Goal: Task Accomplishment & Management: Manage account settings

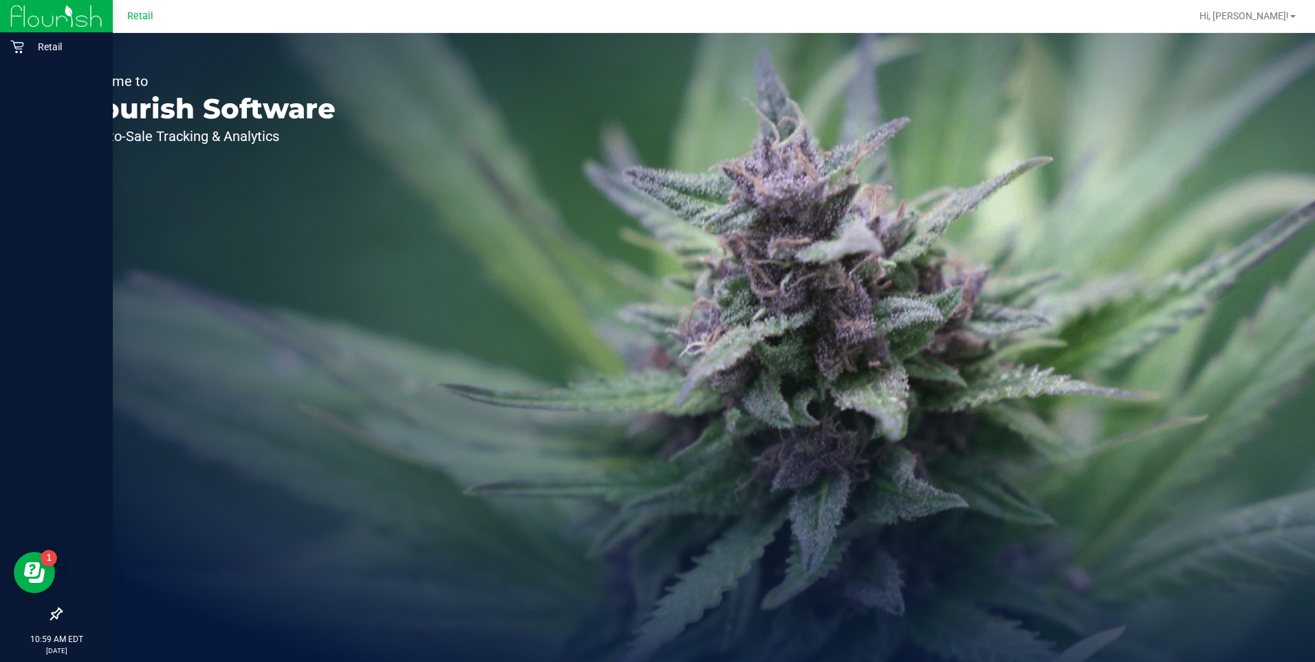
click at [28, 63] on div at bounding box center [56, 332] width 113 height 538
click at [41, 45] on p "Retail" at bounding box center [65, 47] width 83 height 17
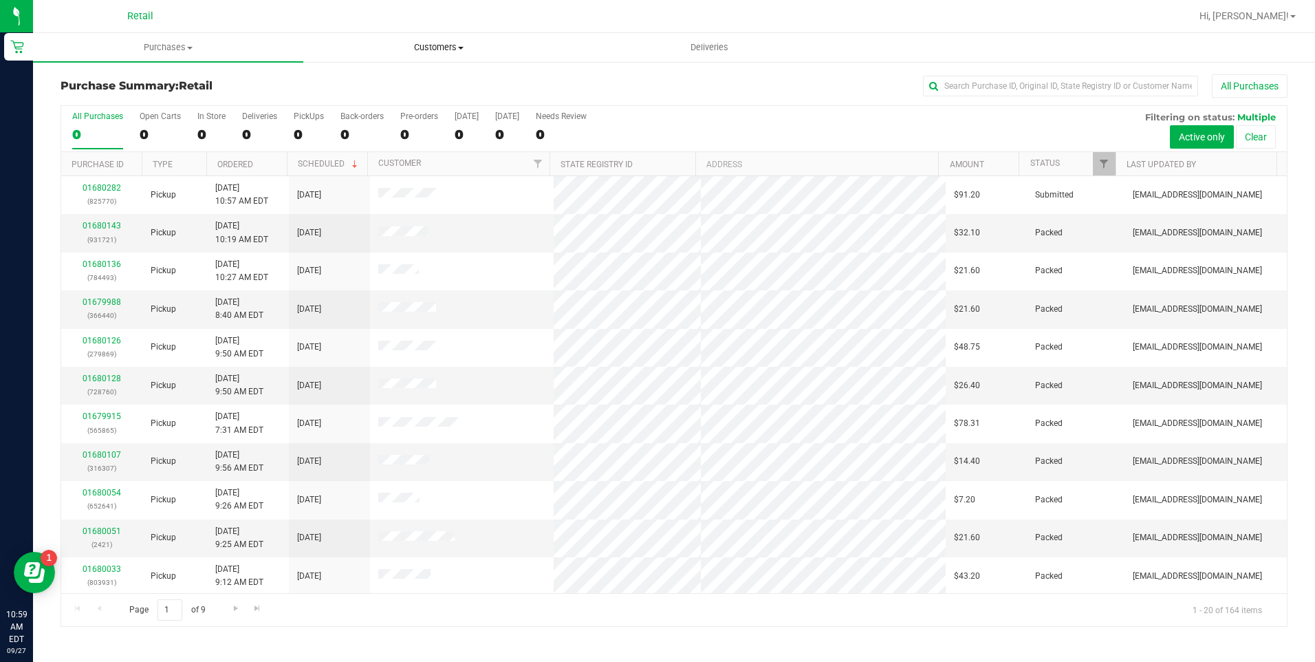
click at [454, 36] on uib-tab-heading "Customers All customers Add a new customer All physicians" at bounding box center [438, 48] width 269 height 28
click at [395, 74] on ul "All customers Add a new customer All physicians" at bounding box center [438, 100] width 270 height 74
click at [395, 78] on span "All customers" at bounding box center [352, 83] width 99 height 12
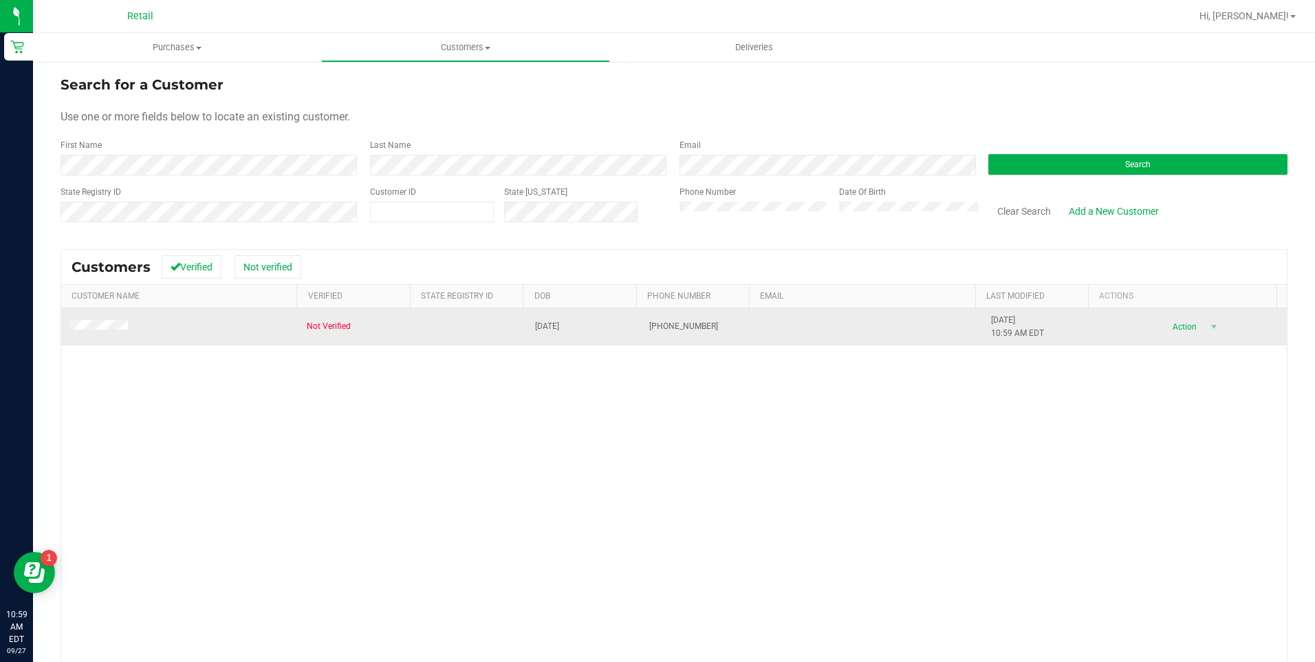
click at [114, 335] on td at bounding box center [179, 326] width 237 height 37
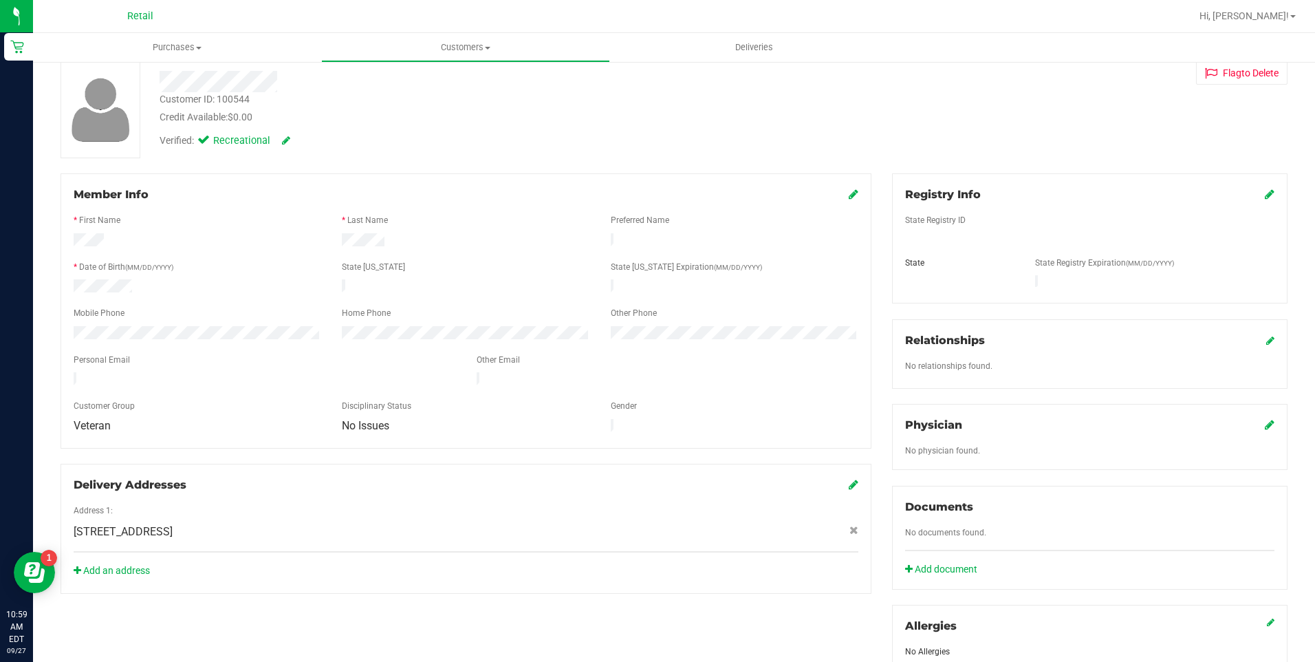
scroll to position [138, 0]
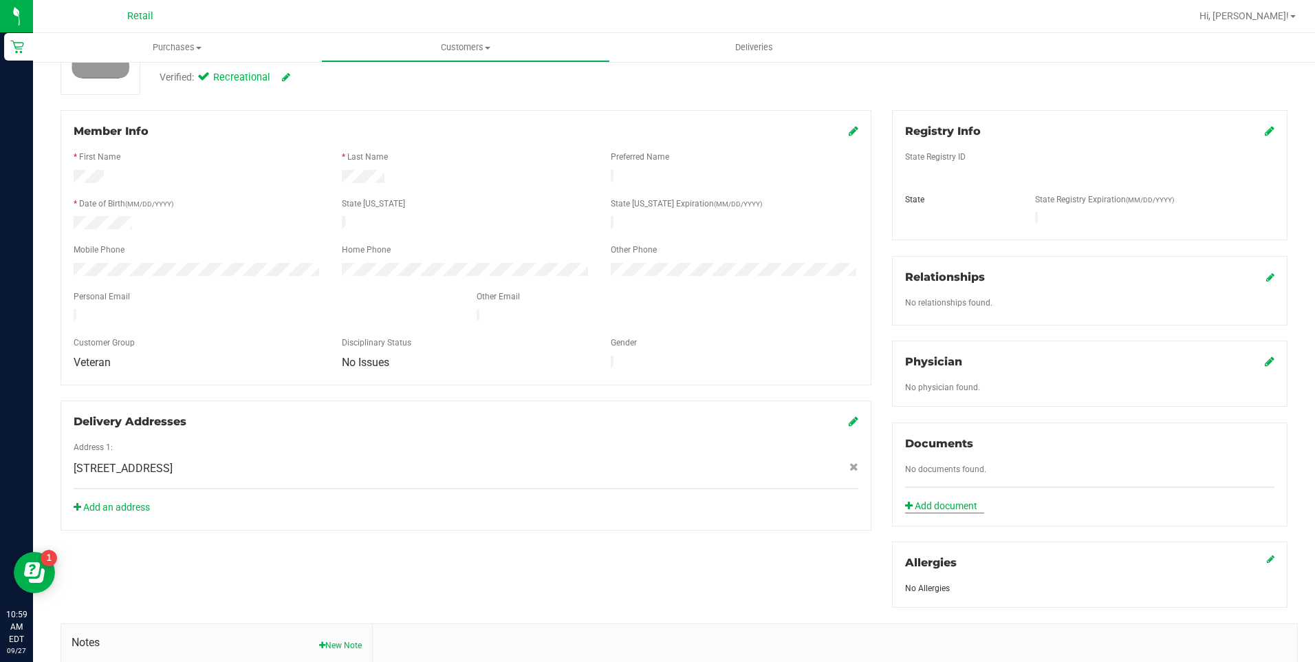
click at [953, 499] on link "Add document" at bounding box center [944, 506] width 79 height 14
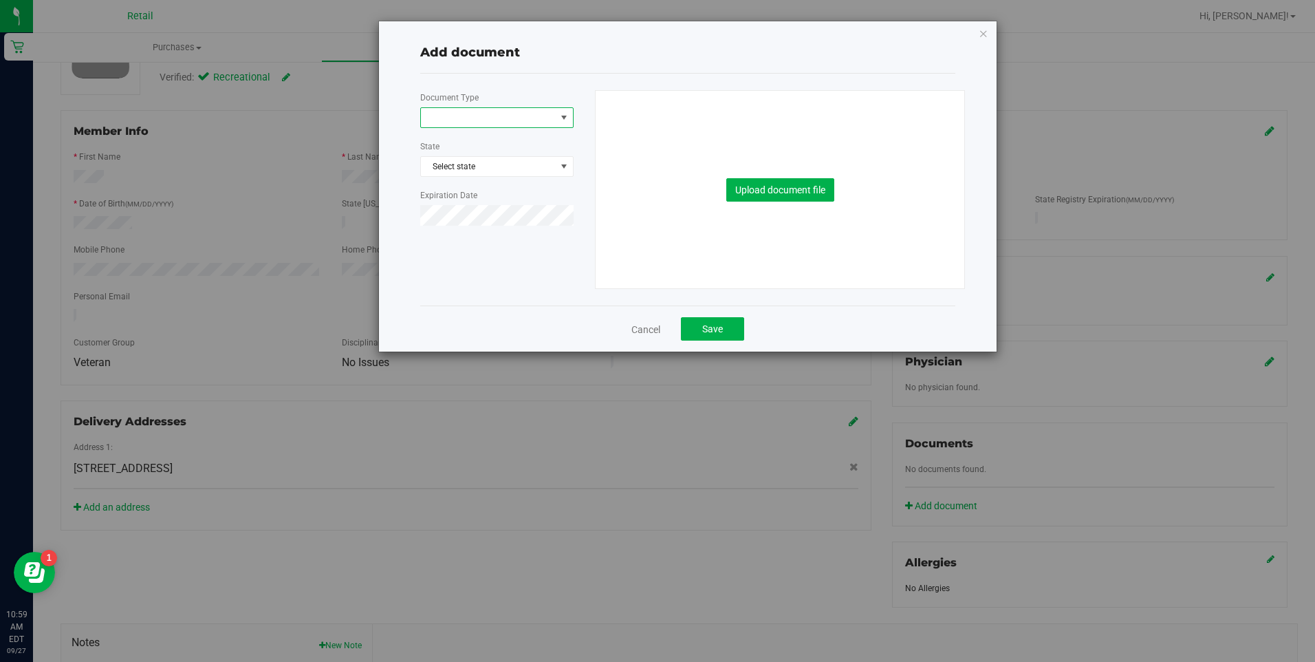
click at [517, 118] on span at bounding box center [488, 117] width 135 height 19
click at [494, 243] on li "Veteran Documentation" at bounding box center [497, 243] width 152 height 21
click at [477, 166] on span "Select state" at bounding box center [497, 166] width 152 height 19
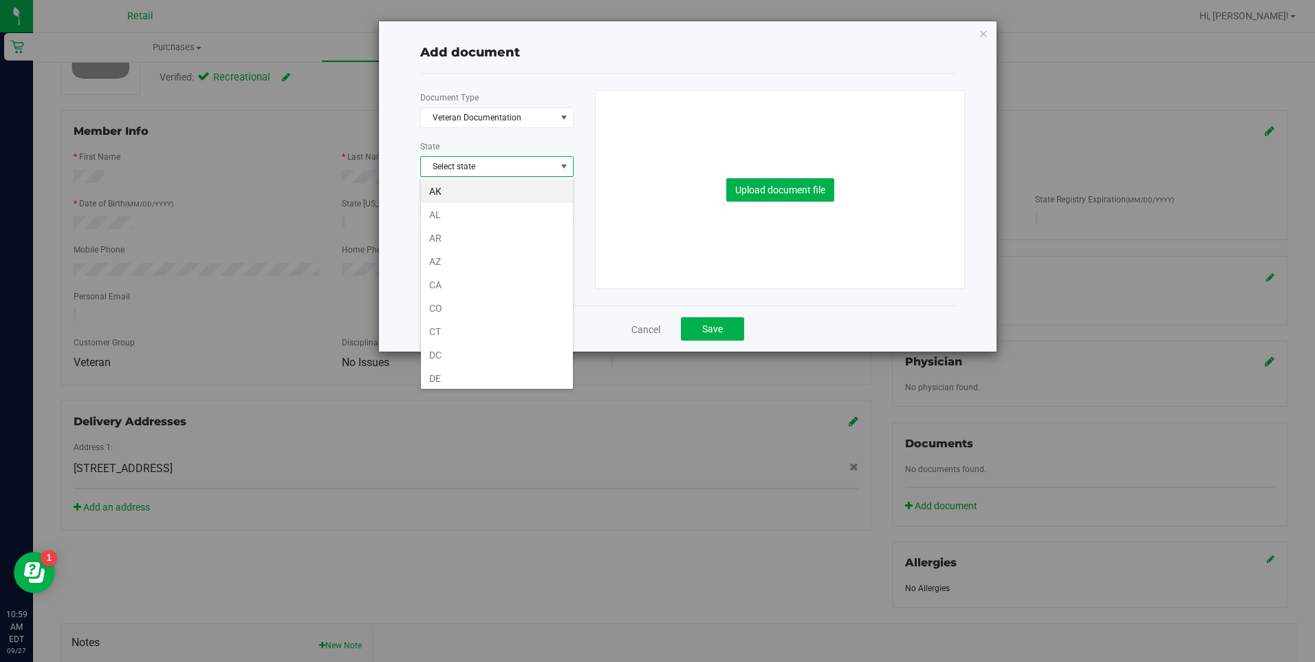
scroll to position [752, 0]
click at [467, 369] on li "RI" at bounding box center [497, 373] width 152 height 23
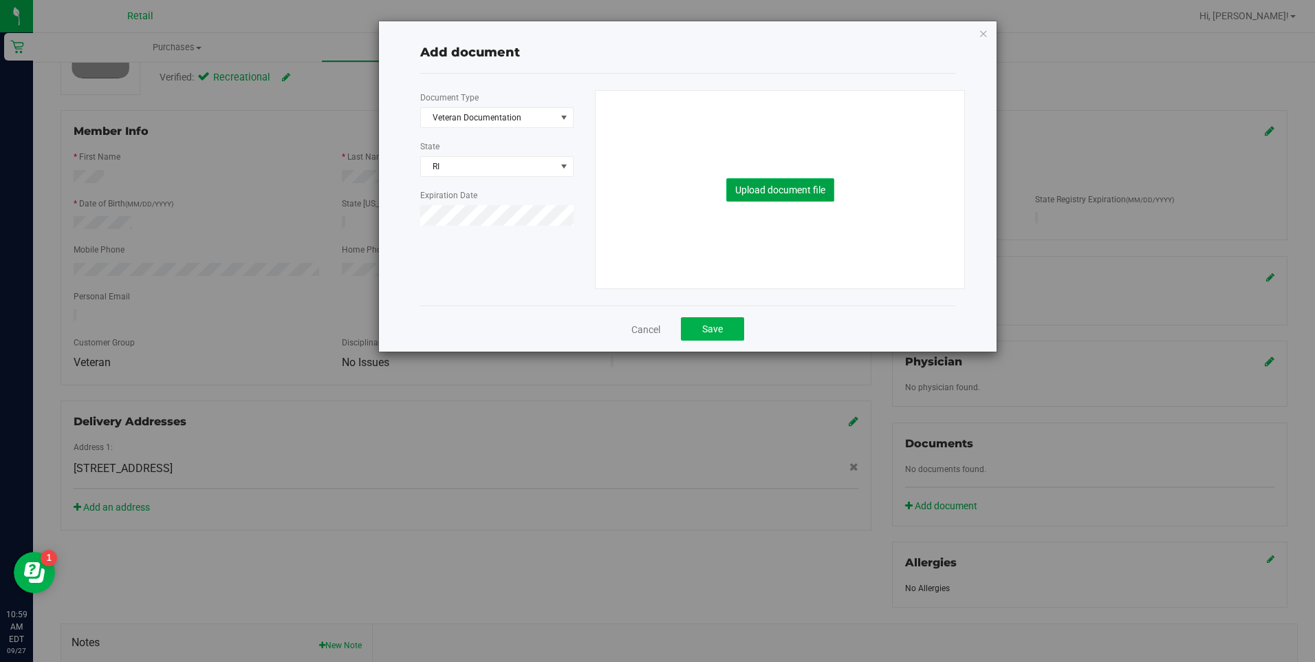
click at [783, 195] on button "Upload document file" at bounding box center [780, 189] width 108 height 23
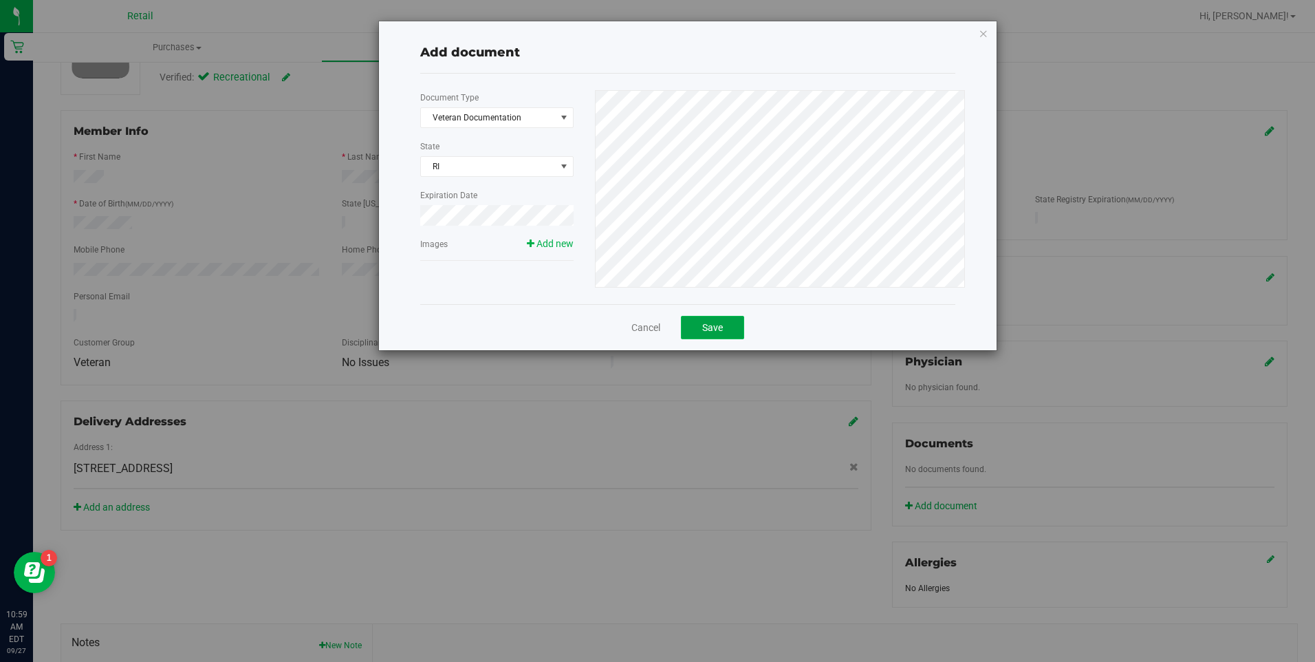
click at [714, 323] on span "Save" at bounding box center [712, 327] width 21 height 11
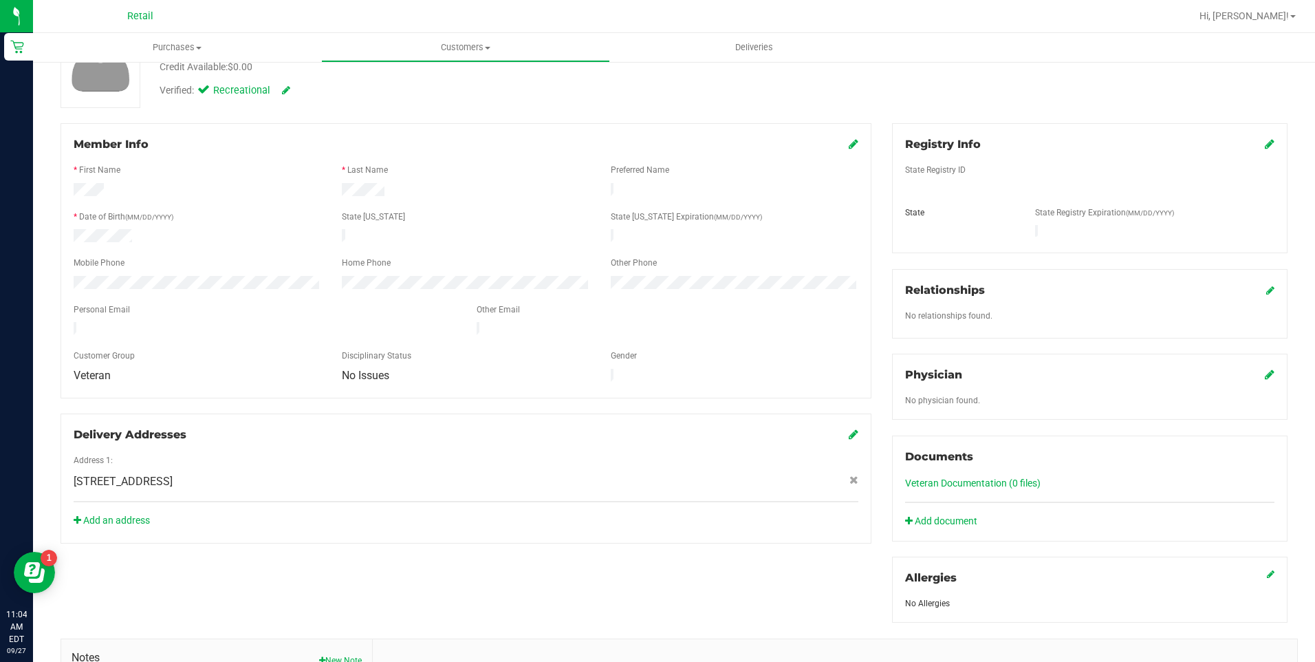
scroll to position [138, 0]
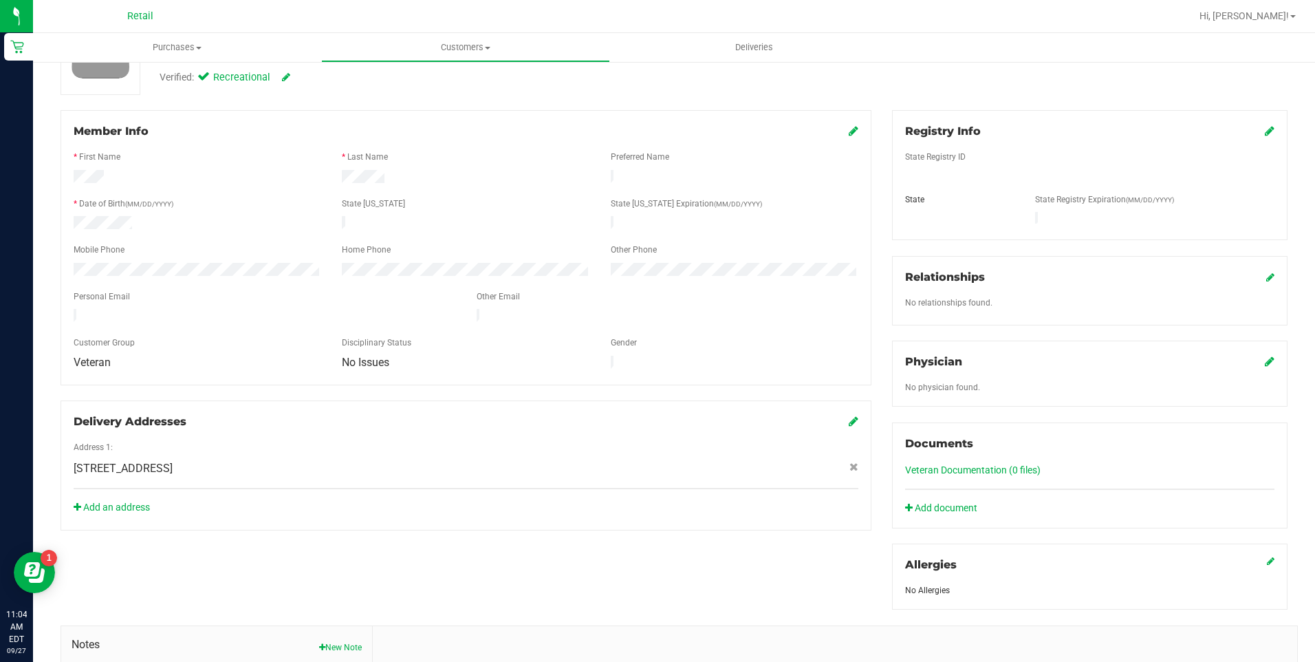
click at [402, 564] on div "Member Info * First Name * Last Name Preferred Name * Date of Birth (MM/DD/YYYY…" at bounding box center [673, 460] width 1247 height 701
click at [955, 501] on link "Add document" at bounding box center [944, 508] width 79 height 14
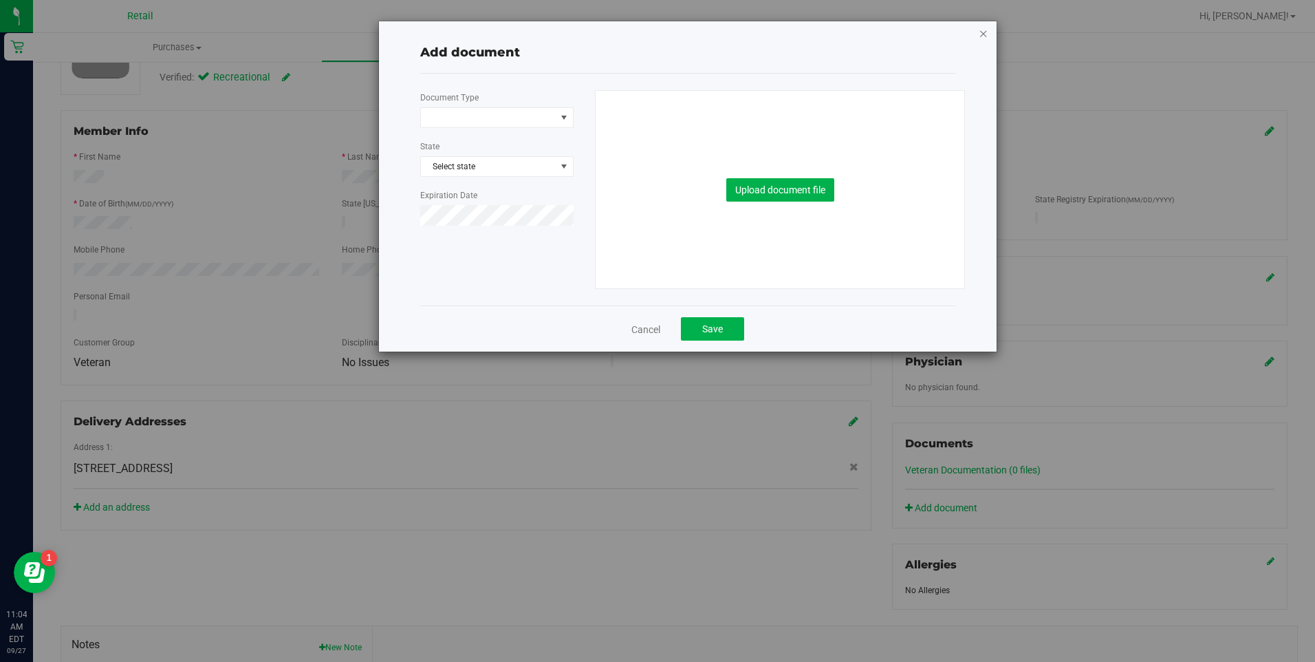
click at [983, 28] on icon "button" at bounding box center [984, 33] width 10 height 17
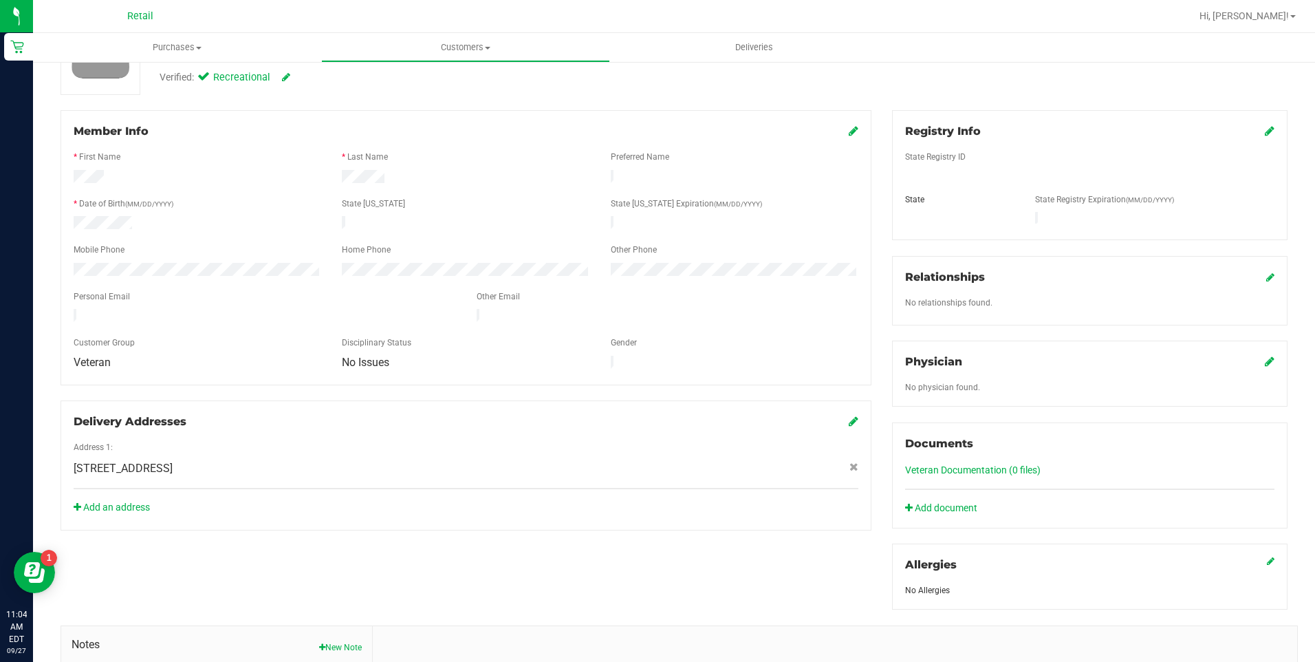
click at [973, 464] on link "Veteran Documentation (0 files)" at bounding box center [972, 469] width 135 height 11
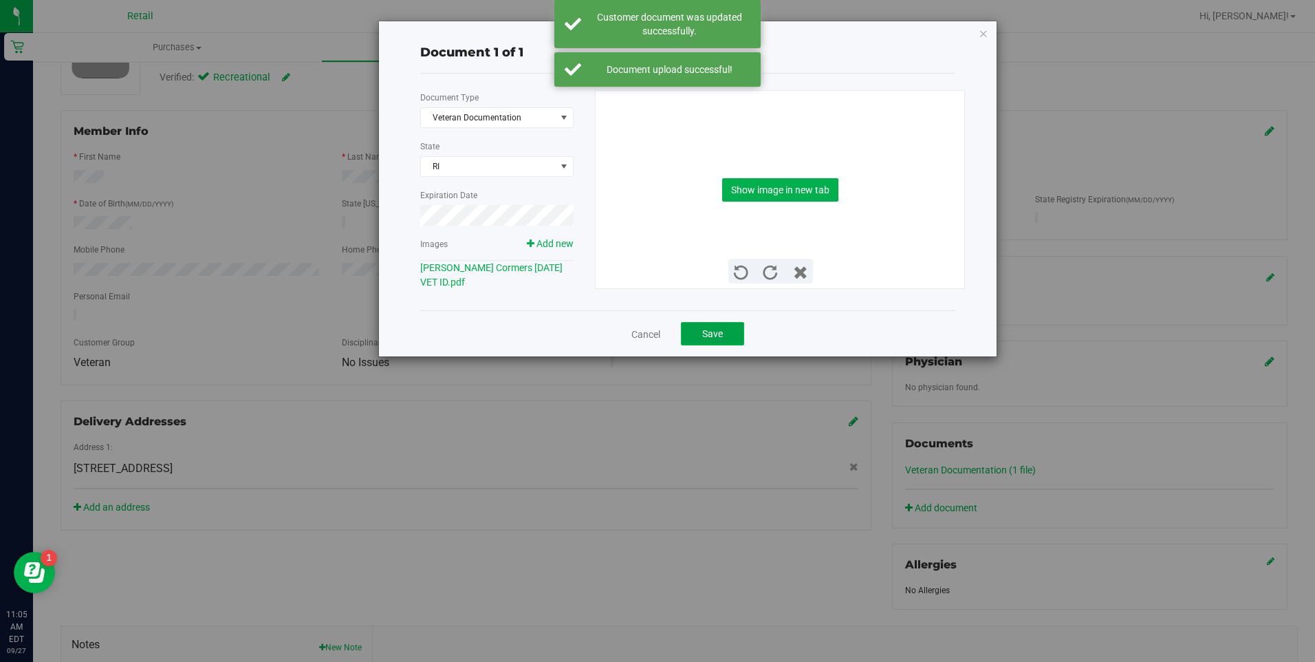
click at [722, 340] on button "Save" at bounding box center [712, 333] width 63 height 23
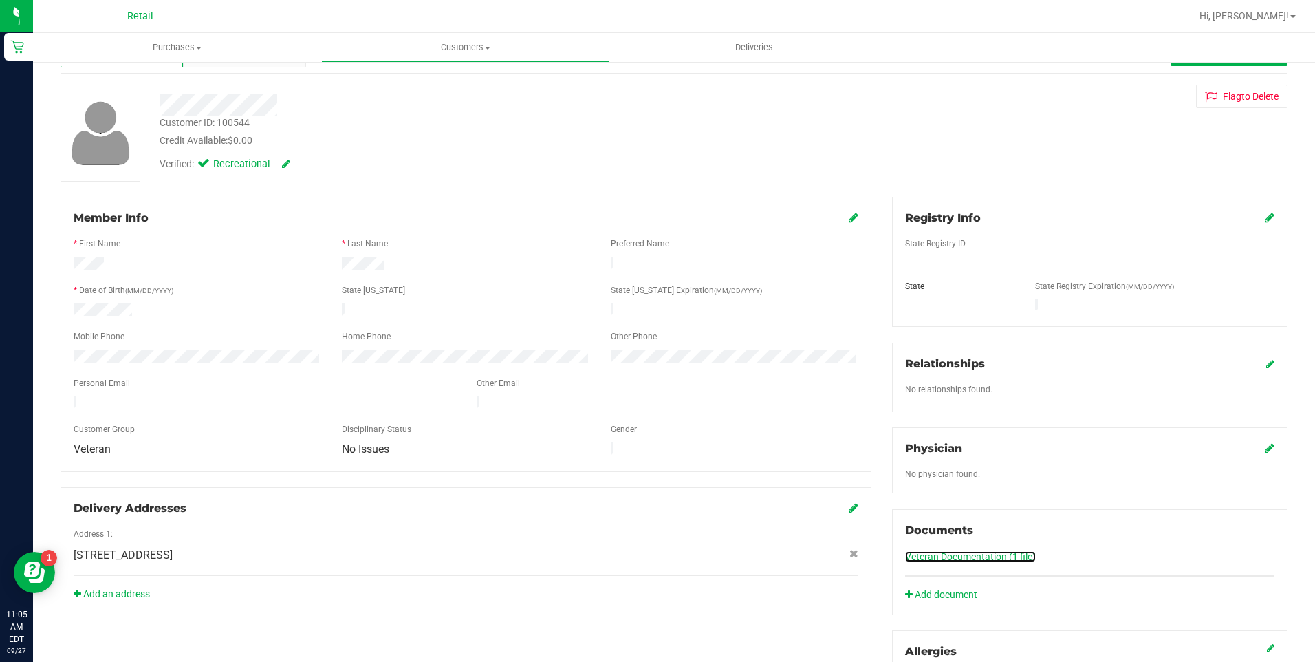
scroll to position [0, 0]
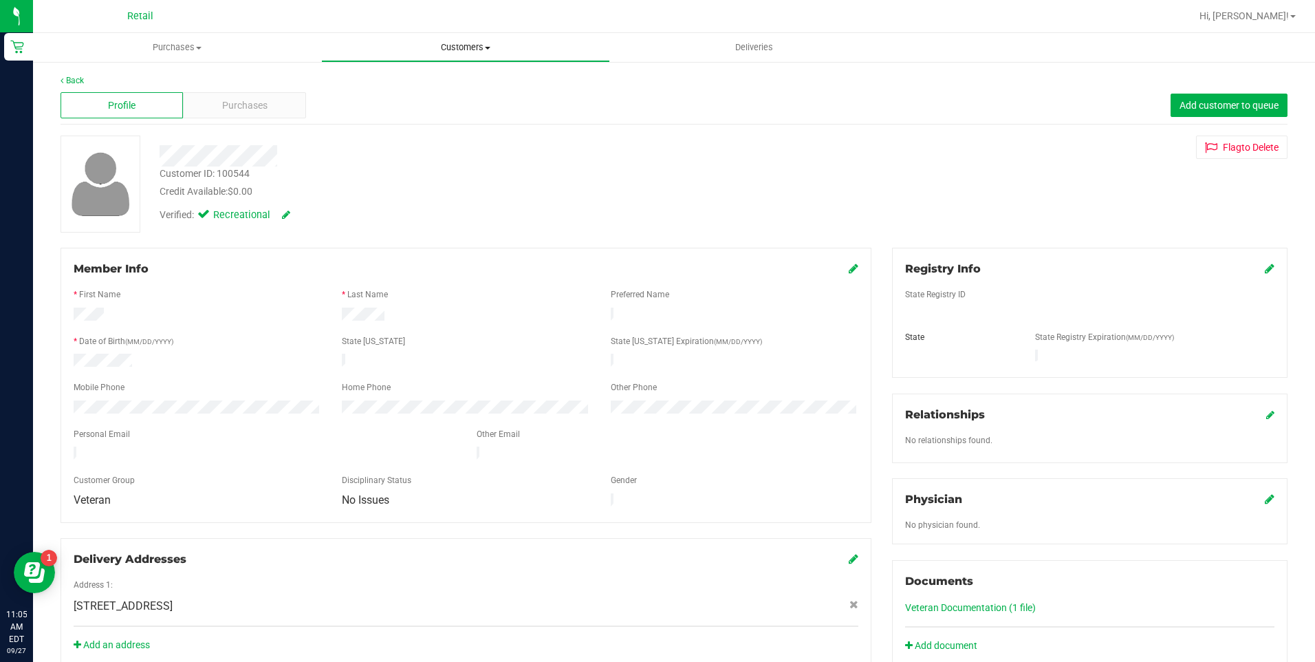
click at [470, 59] on uib-tab-heading "Customers All customers Add a new customer All physicians" at bounding box center [465, 48] width 287 height 28
click at [528, 318] on div at bounding box center [465, 315] width 268 height 17
click at [463, 48] on span "Customers" at bounding box center [465, 47] width 288 height 12
click at [448, 82] on li "All customers" at bounding box center [465, 83] width 288 height 17
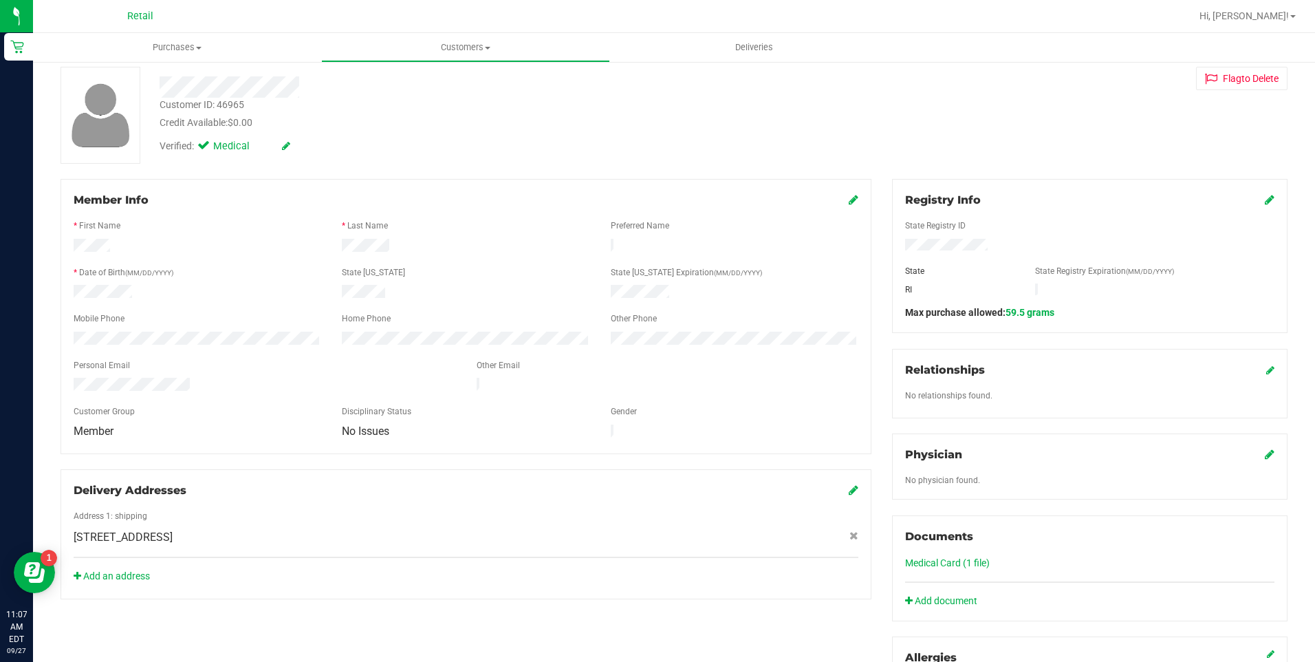
scroll to position [206, 0]
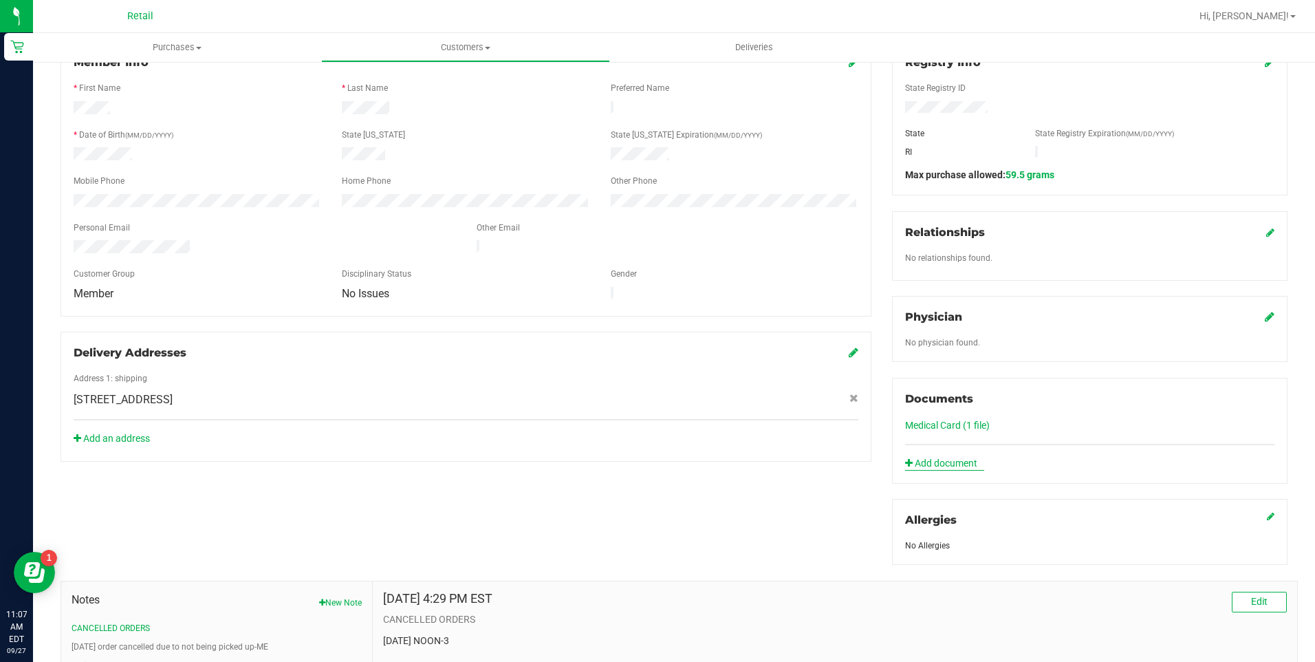
click at [949, 459] on link "Add document" at bounding box center [944, 463] width 79 height 14
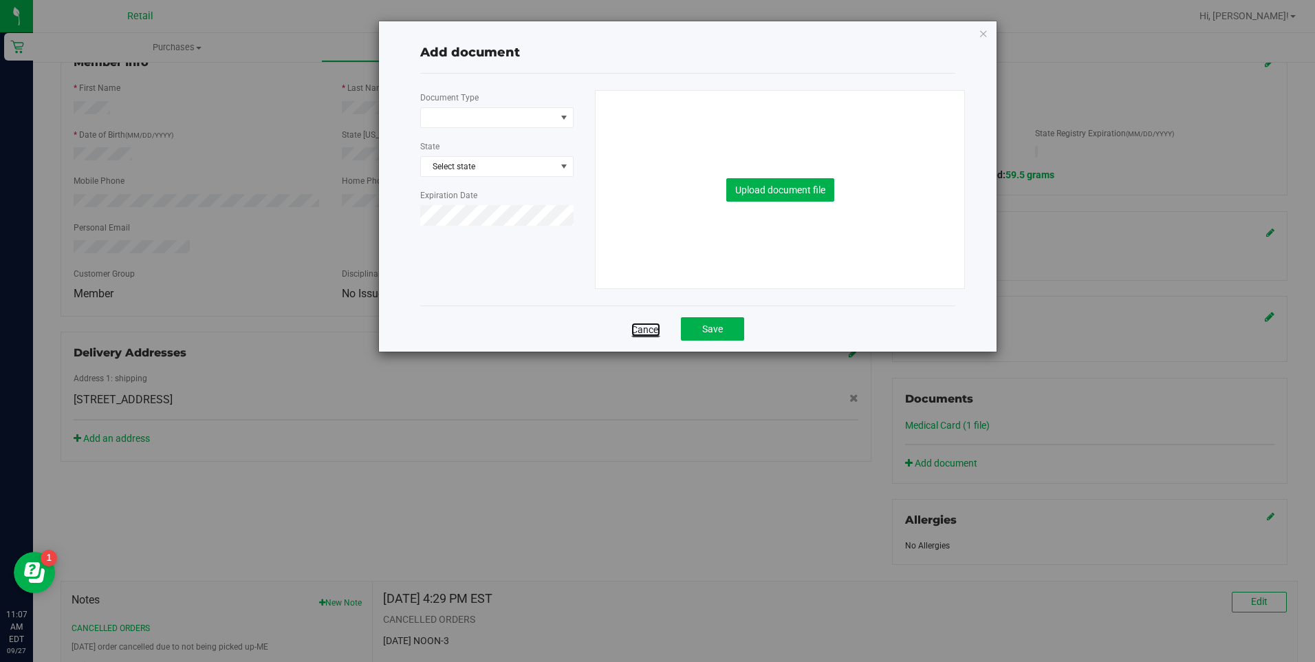
click at [659, 334] on link "Cancel" at bounding box center [645, 330] width 29 height 14
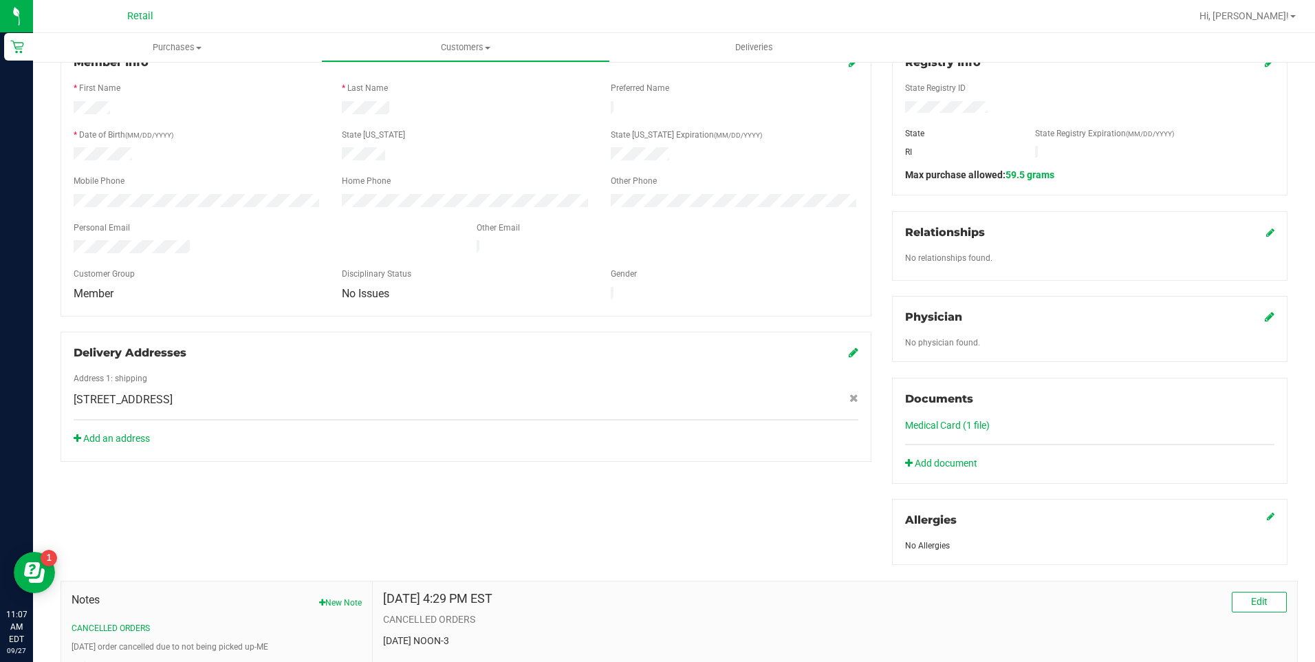
click at [954, 428] on link "Medical Card (1 file)" at bounding box center [947, 424] width 85 height 11
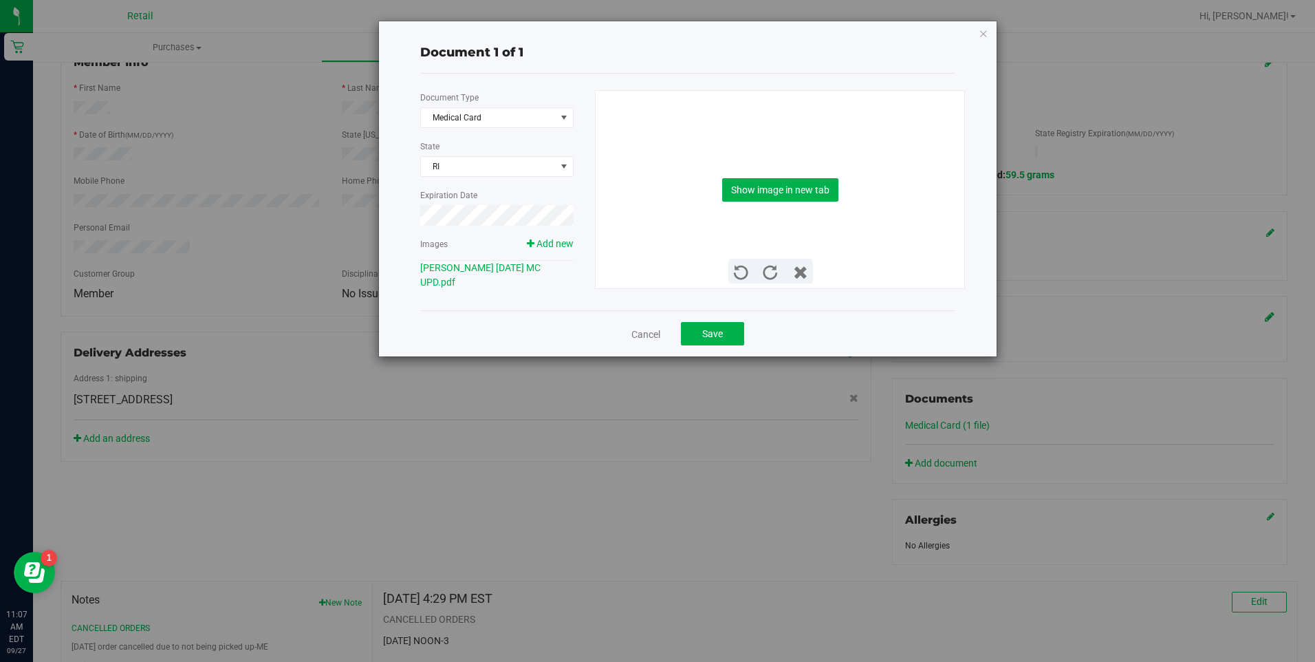
click at [750, 330] on div "Cancel Save" at bounding box center [687, 333] width 535 height 46
click at [740, 331] on button "Save" at bounding box center [712, 333] width 63 height 23
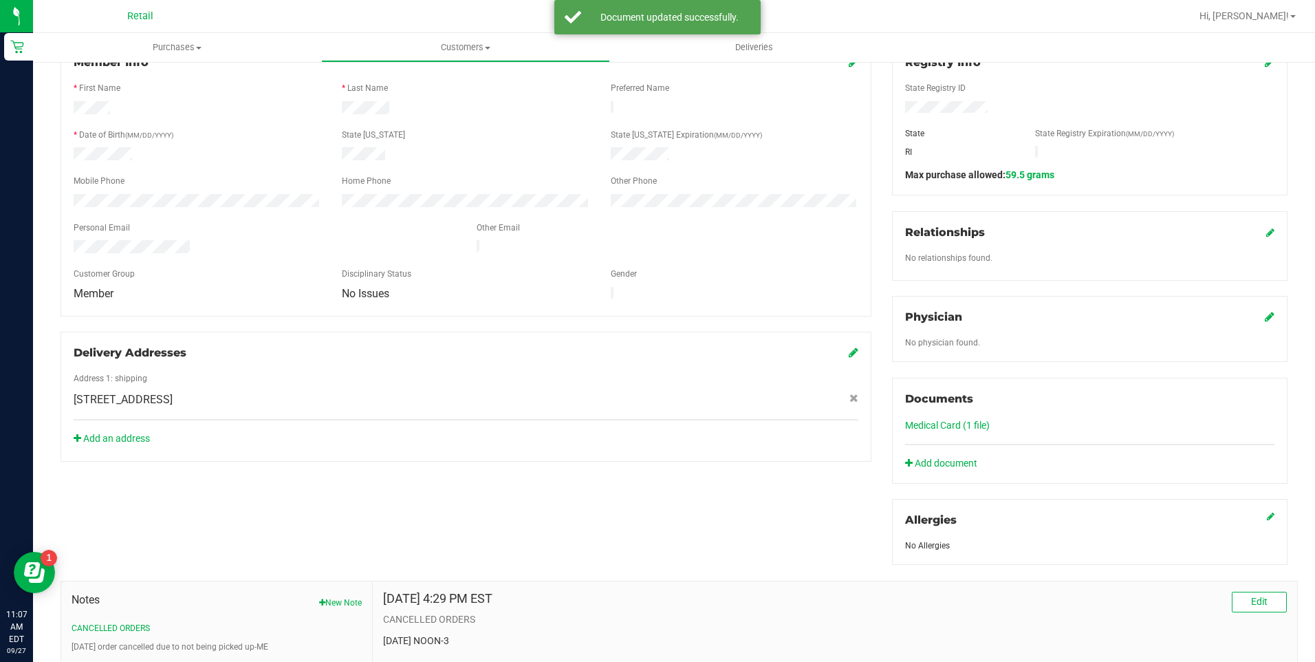
click at [961, 424] on link "Medical Card (1 file)" at bounding box center [947, 424] width 85 height 11
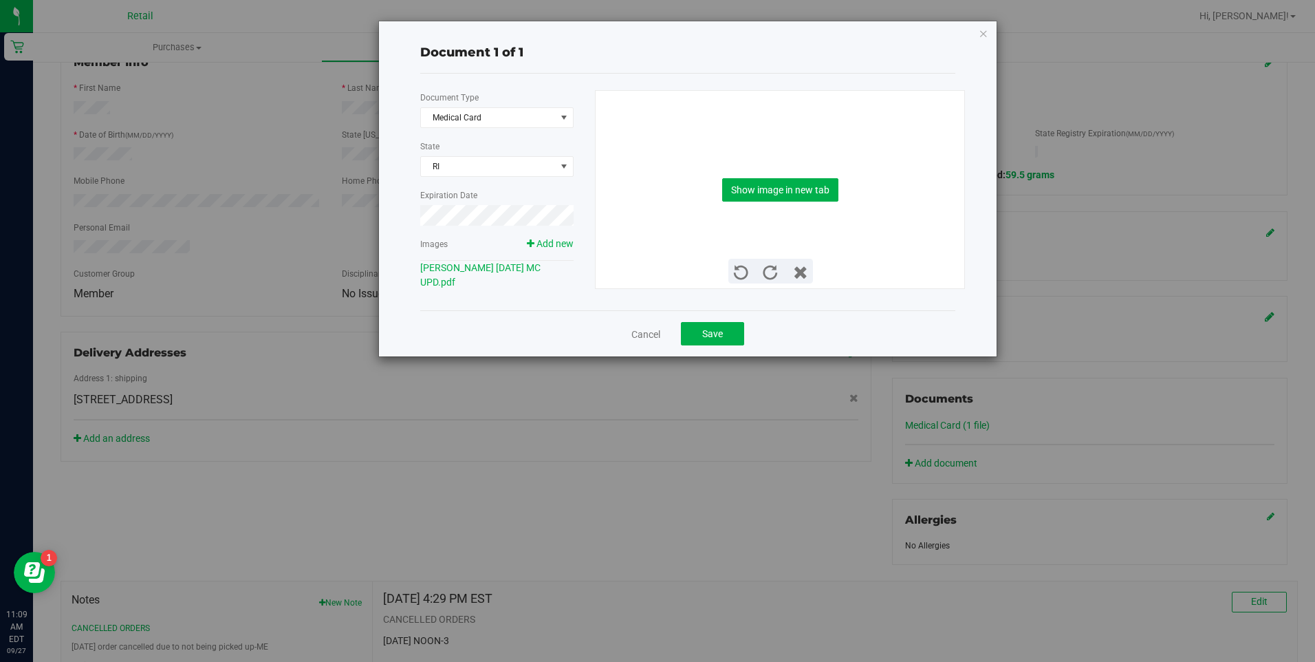
click at [307, 479] on div "Document 1 of 1 Document Type Medical Card 5 State [GEOGRAPHIC_DATA] Expiration…" at bounding box center [662, 331] width 1325 height 662
click at [548, 245] on span "Add new" at bounding box center [554, 243] width 37 height 11
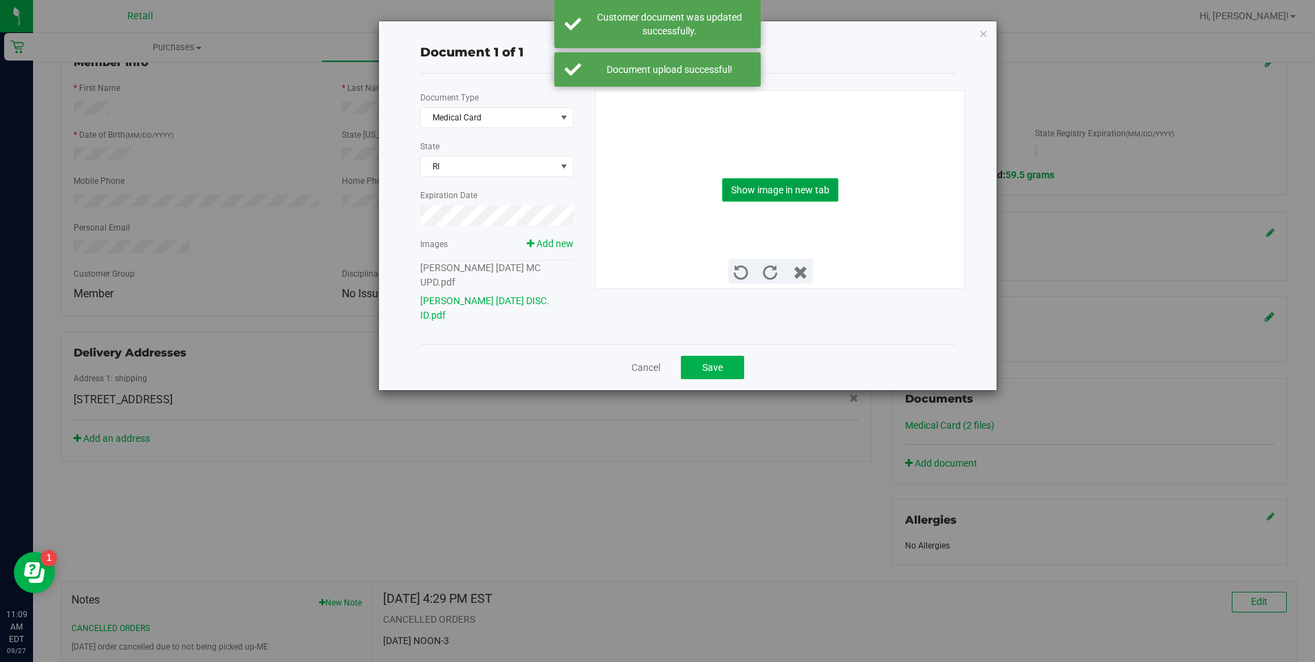
click at [769, 192] on button "Show image in new tab" at bounding box center [780, 189] width 116 height 23
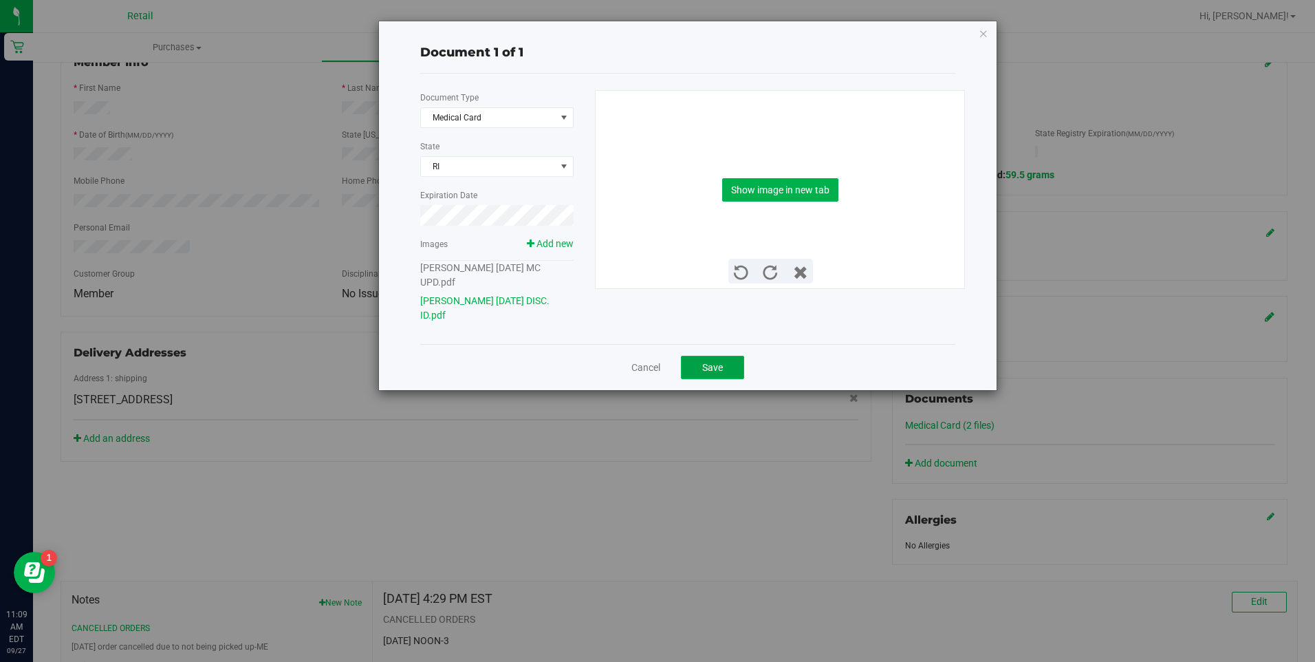
click at [710, 367] on span "Save" at bounding box center [712, 367] width 21 height 11
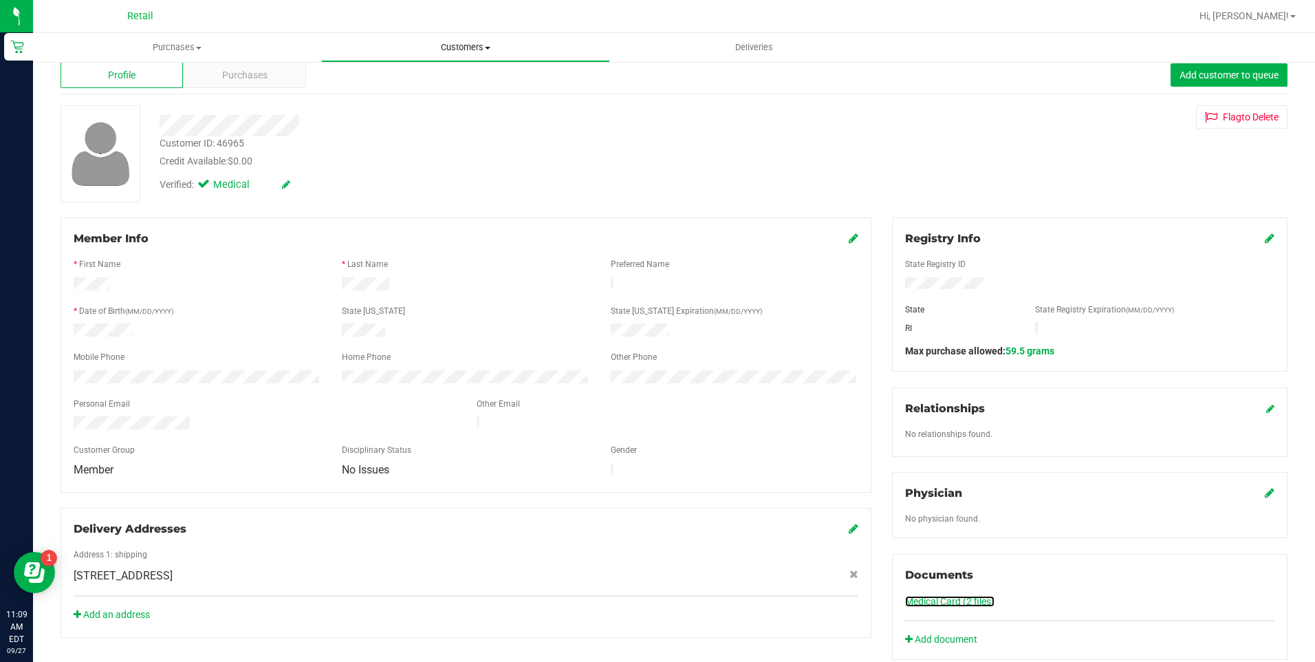
scroll to position [0, 0]
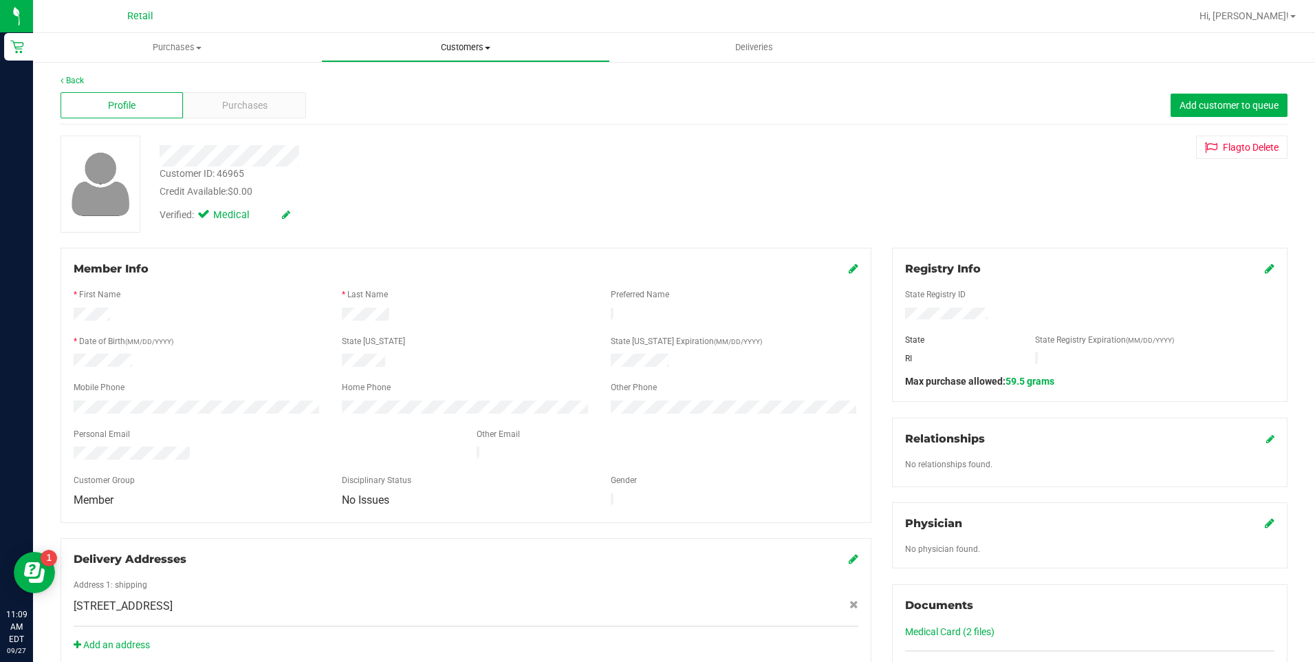
click at [408, 59] on uib-tab-heading "Customers All customers Add a new customer All physicians" at bounding box center [465, 48] width 287 height 28
click at [373, 83] on span "All customers" at bounding box center [370, 83] width 99 height 12
drag, startPoint x: 444, startPoint y: 589, endPoint x: 510, endPoint y: 589, distance: 65.3
click at [446, 598] on div "[STREET_ADDRESS] , [GEOGRAPHIC_DATA] , FL 33594" at bounding box center [465, 606] width 805 height 17
click at [948, 627] on link "Medical Card (1 file)" at bounding box center [947, 631] width 85 height 11
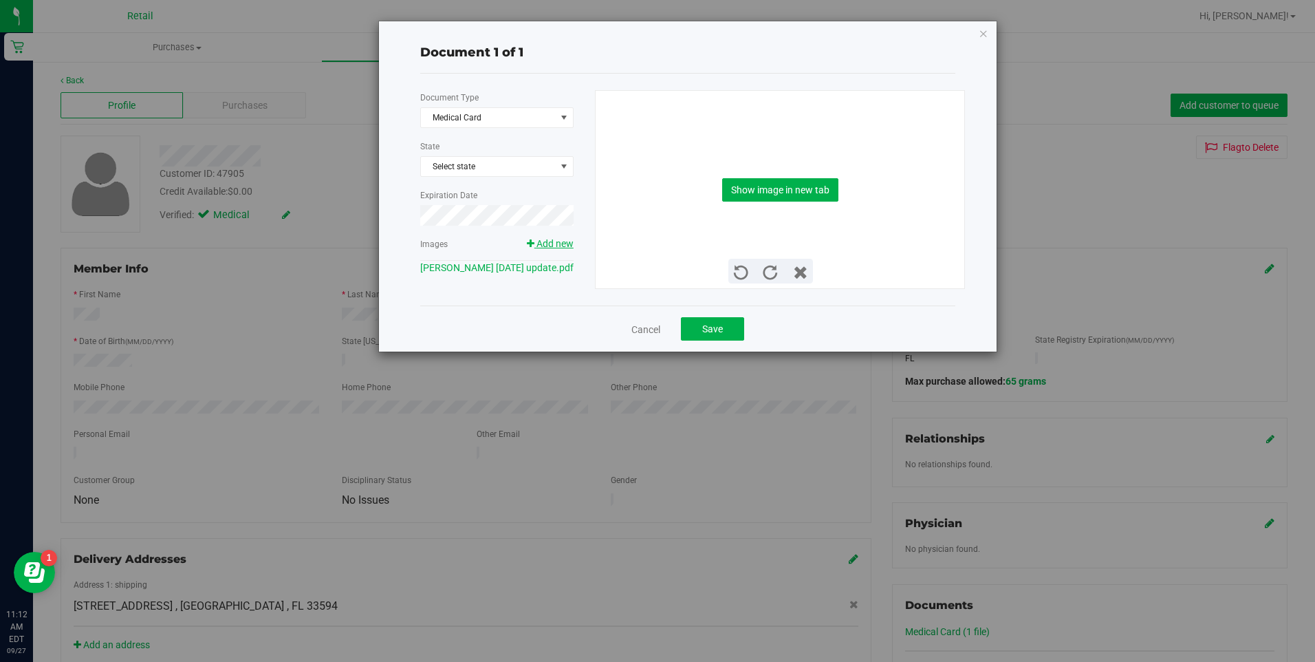
click at [545, 238] on span "Add new" at bounding box center [554, 243] width 37 height 11
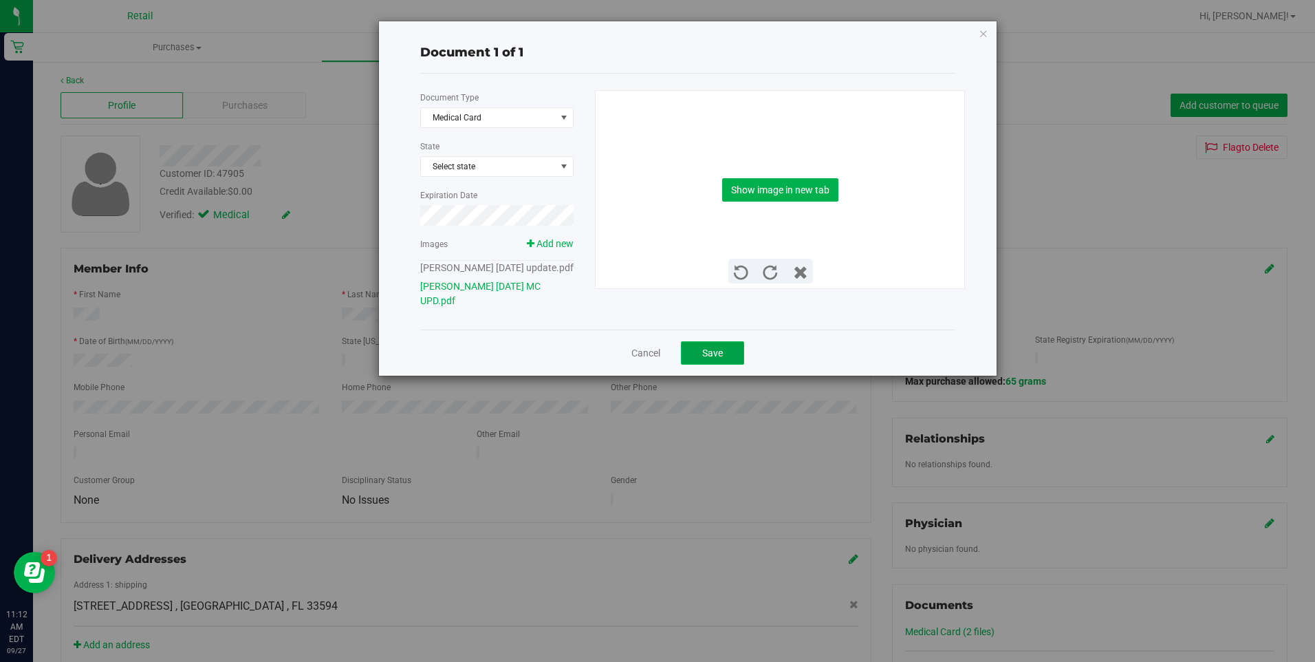
click at [692, 364] on button "Save" at bounding box center [712, 352] width 63 height 23
